Goal: Transaction & Acquisition: Purchase product/service

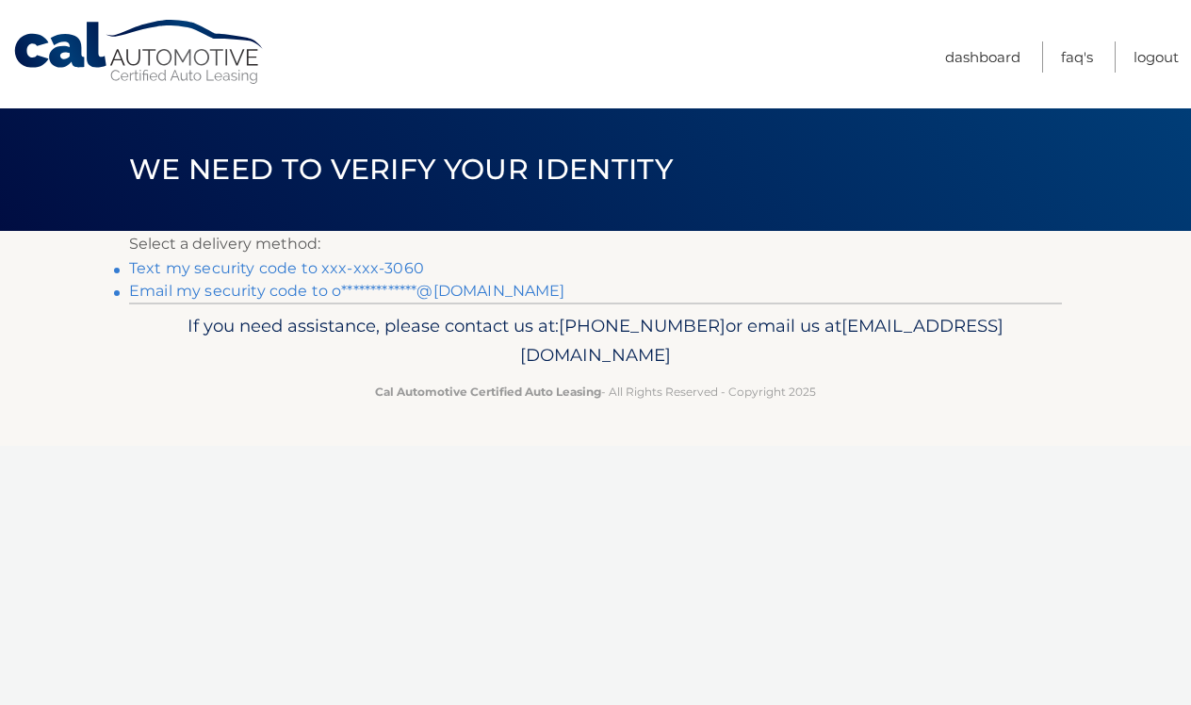
click at [377, 264] on link "Text my security code to xxx-xxx-3060" at bounding box center [276, 268] width 295 height 18
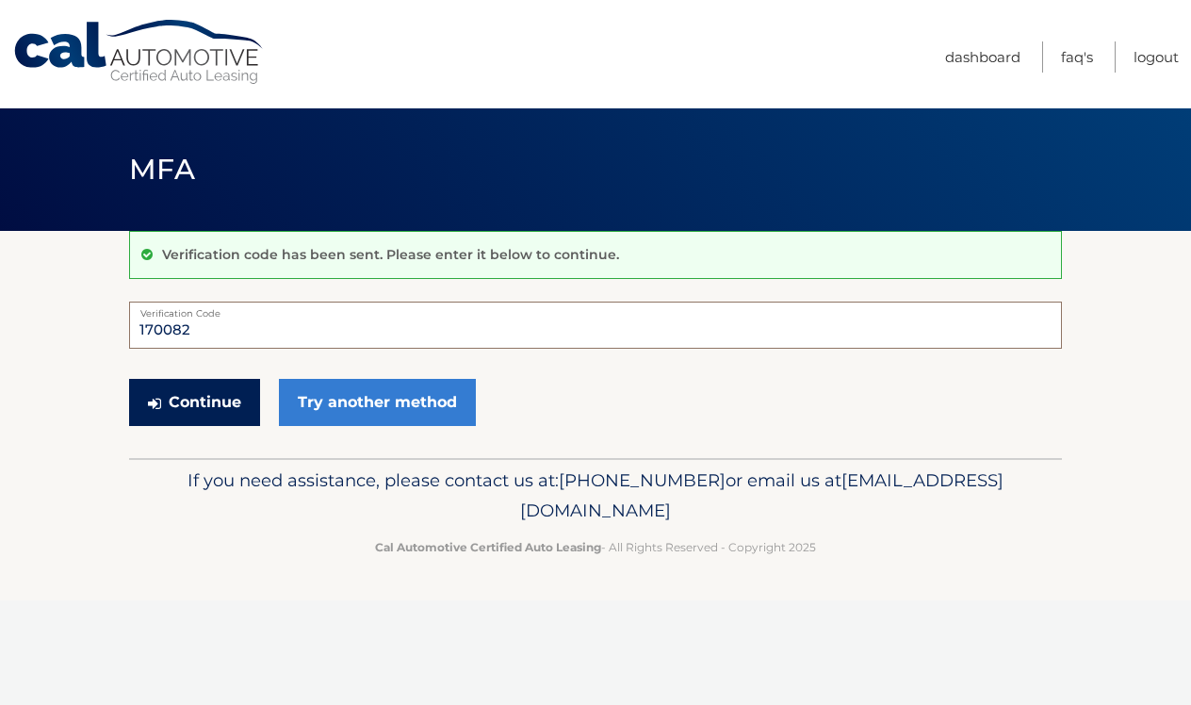
type input "170082"
click at [216, 399] on button "Continue" at bounding box center [194, 402] width 131 height 47
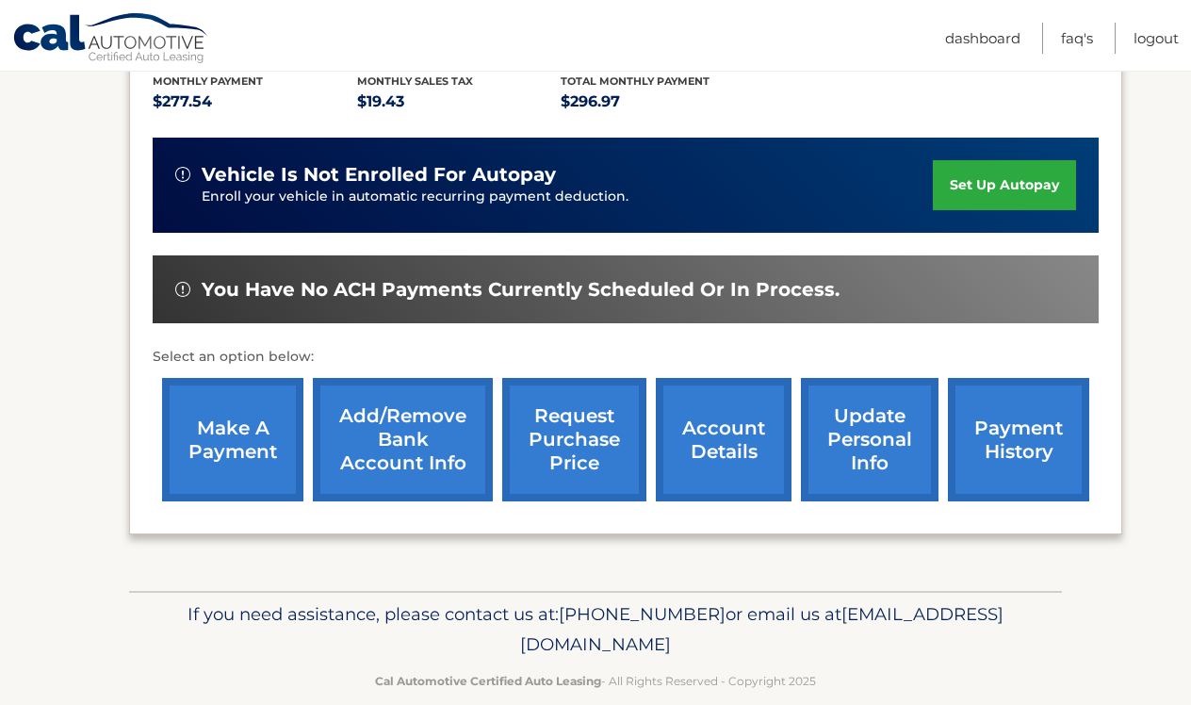
scroll to position [432, 0]
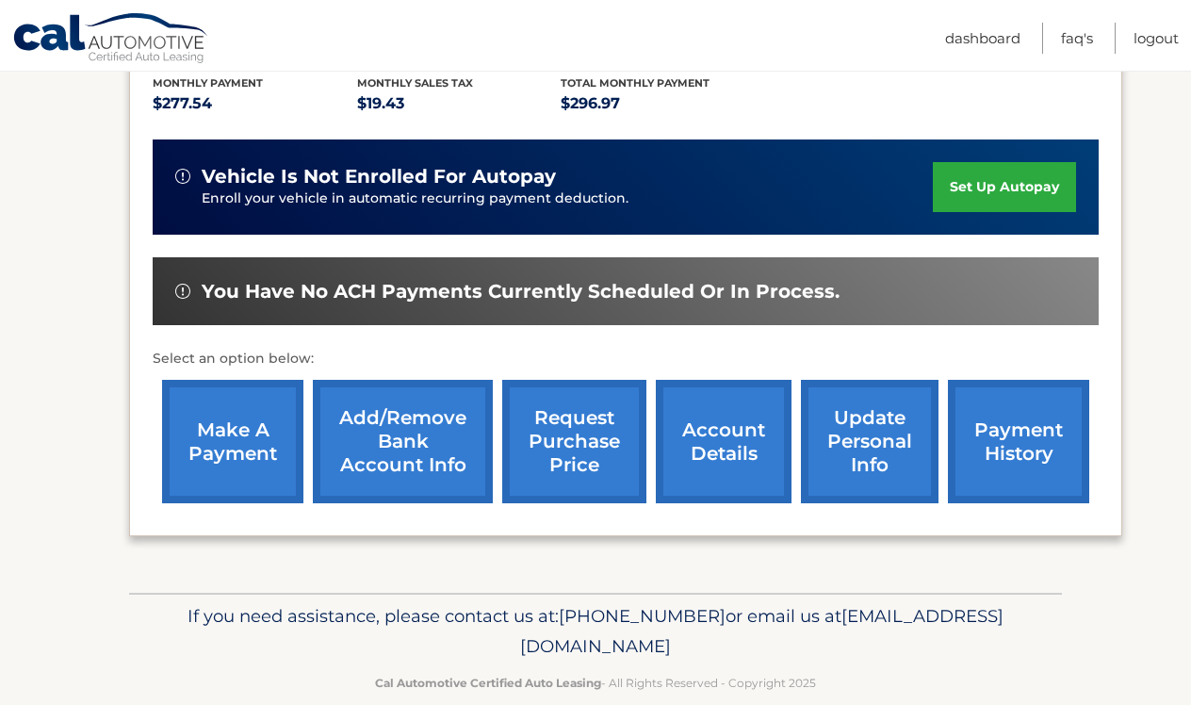
click at [230, 420] on link "make a payment" at bounding box center [232, 441] width 141 height 123
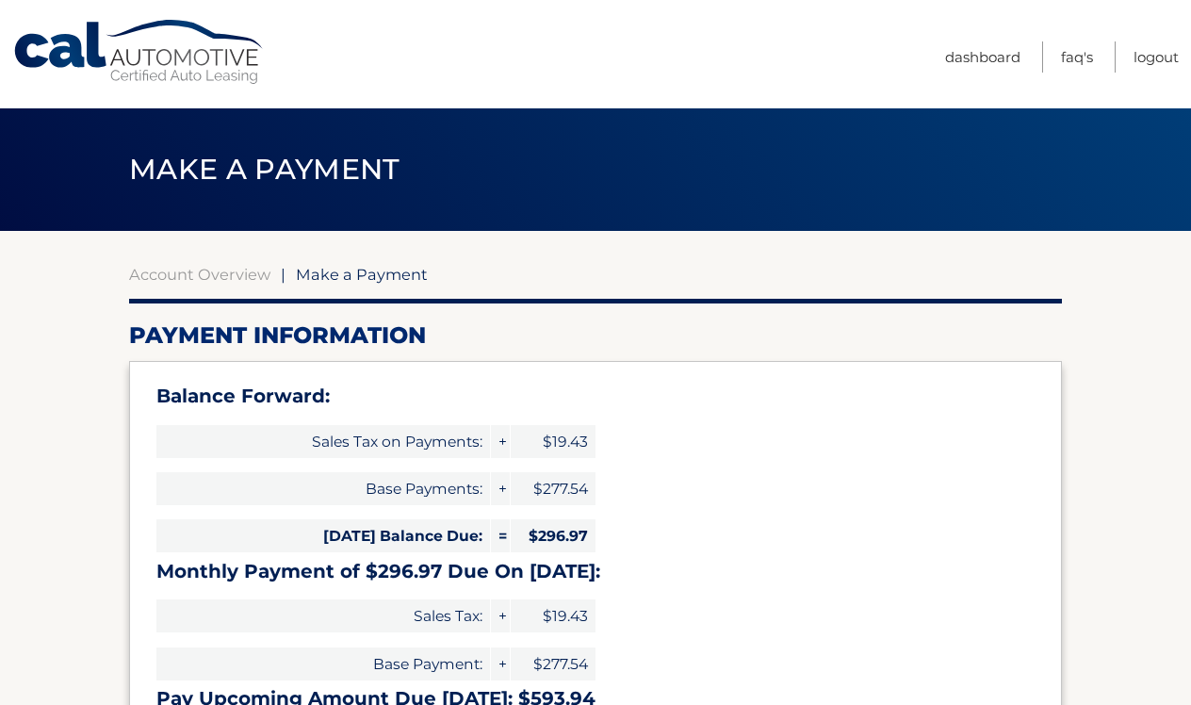
select select "MzhhZTU1Y2YtMmM0NS00OTMxLTk3YWUtMDJhOTcyMmYwMDYz"
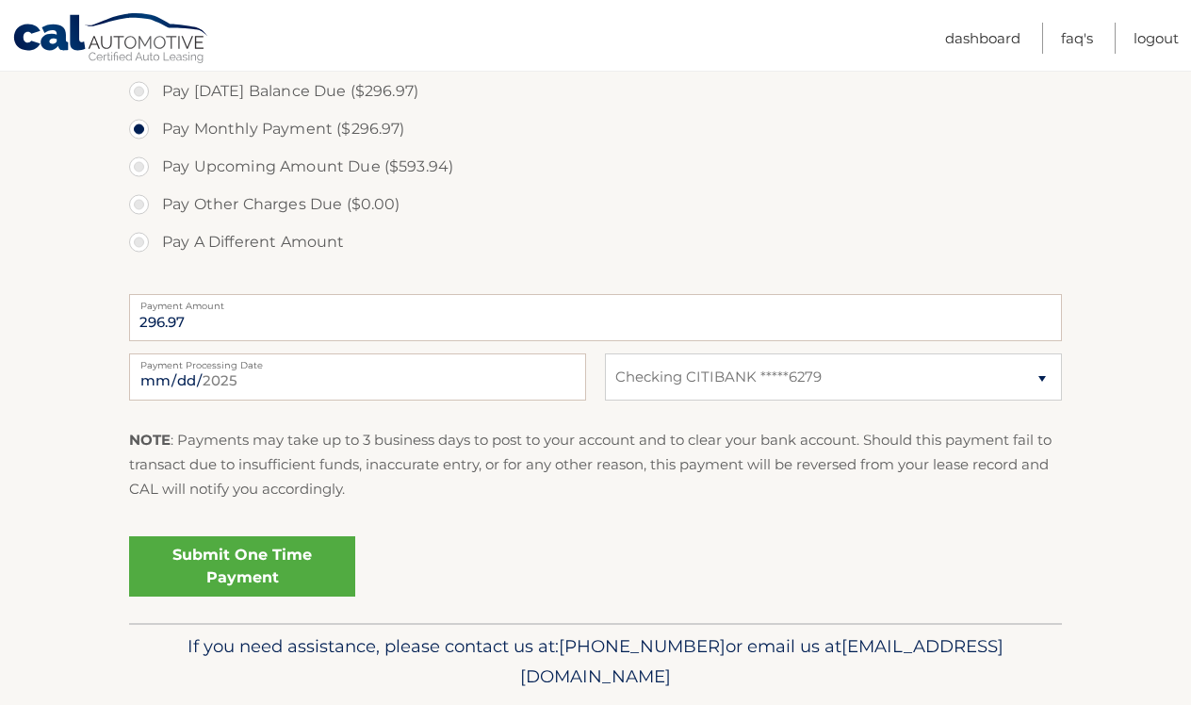
scroll to position [734, 0]
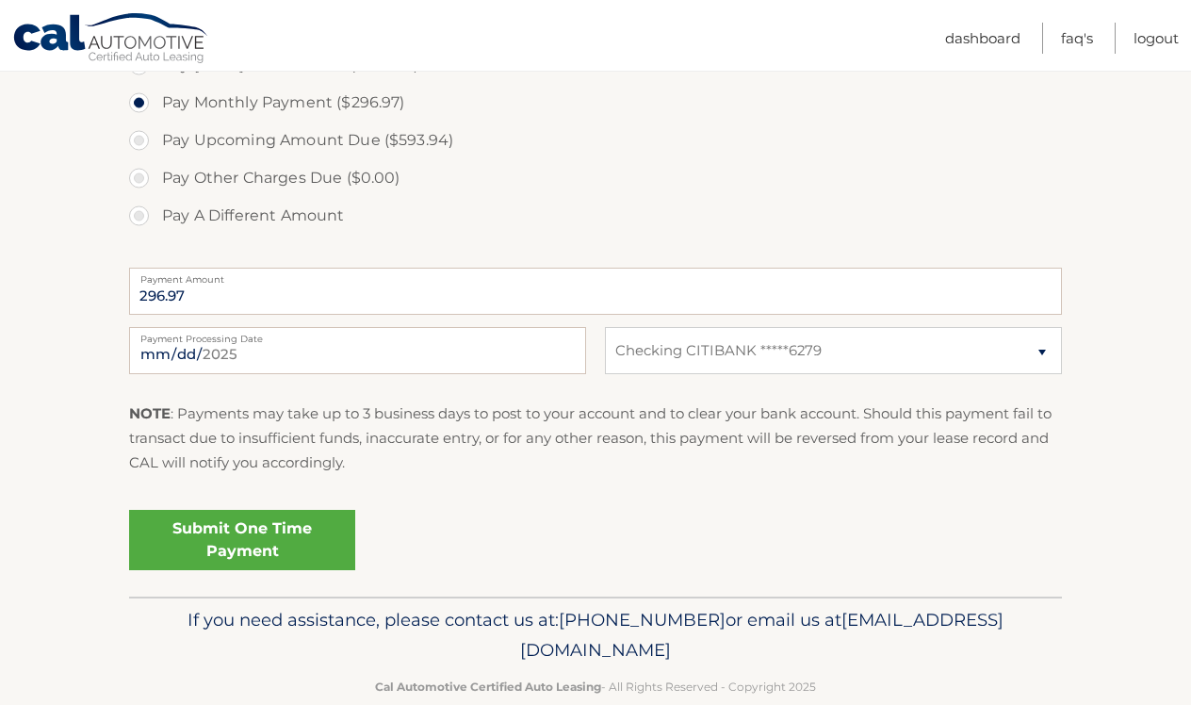
click at [280, 552] on link "Submit One Time Payment" at bounding box center [242, 540] width 226 height 60
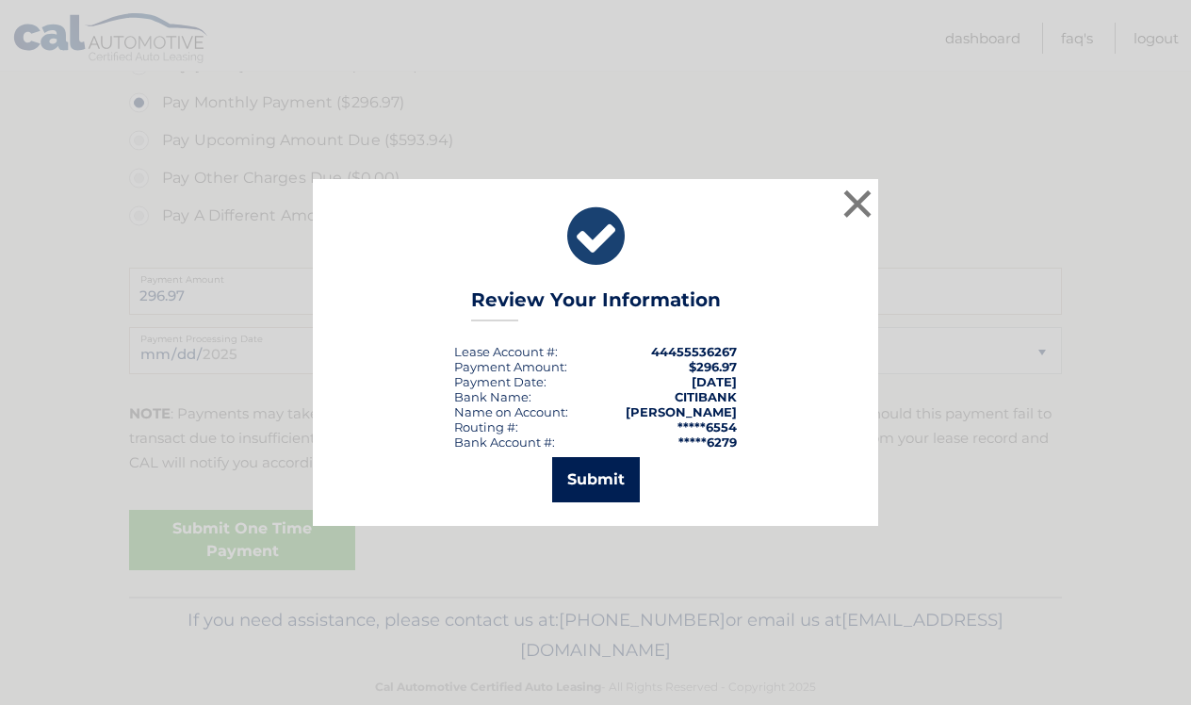
click at [588, 475] on button "Submit" at bounding box center [596, 479] width 88 height 45
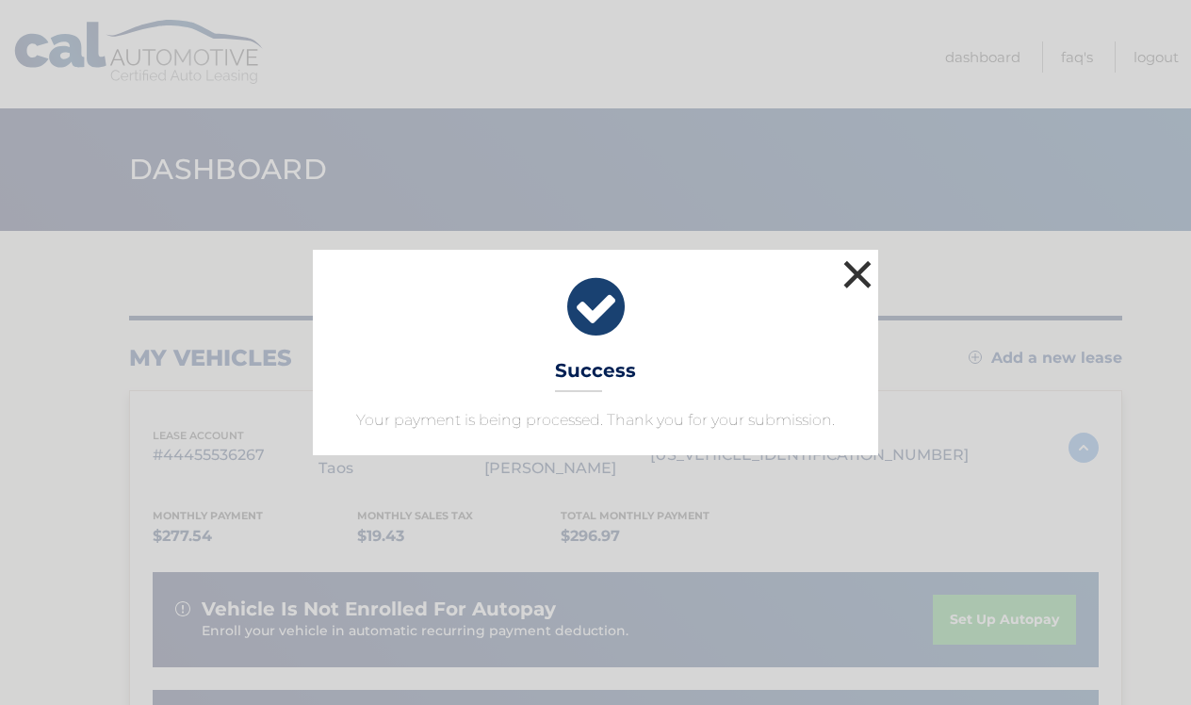
click at [857, 277] on button "×" at bounding box center [858, 274] width 38 height 38
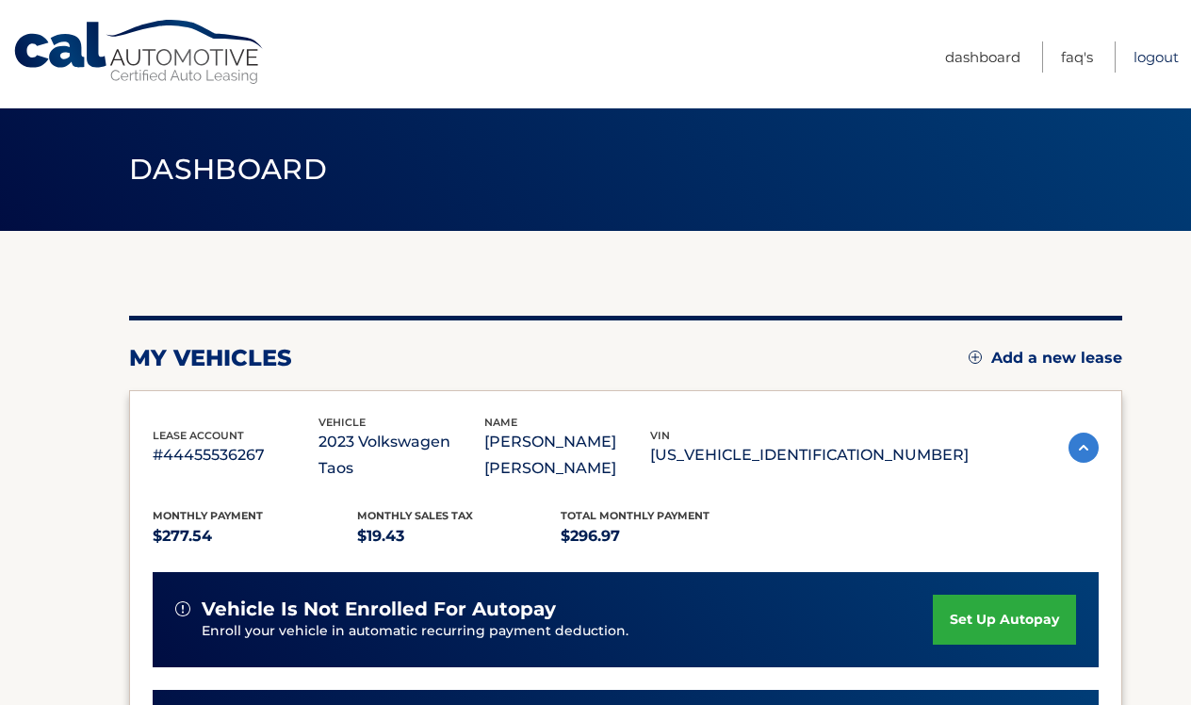
click at [1155, 57] on link "Logout" at bounding box center [1156, 56] width 45 height 31
click at [1152, 56] on link "Logout" at bounding box center [1156, 56] width 45 height 31
